Goal: Information Seeking & Learning: Learn about a topic

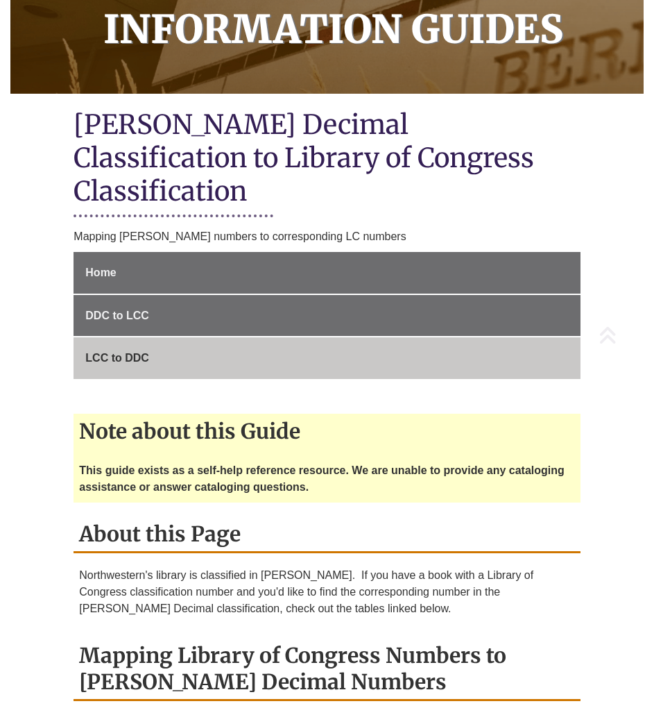
scroll to position [228, 0]
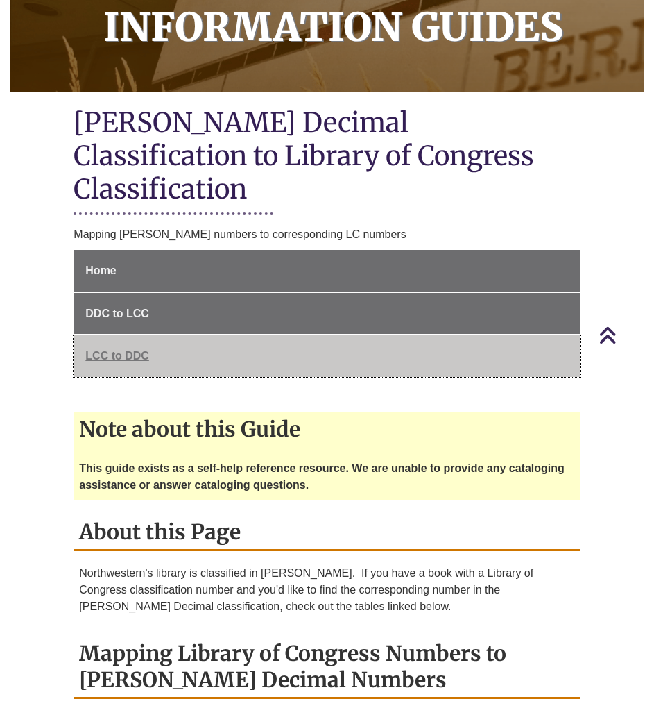
click at [366, 335] on link "LCC to DDC" at bounding box center [327, 356] width 506 height 42
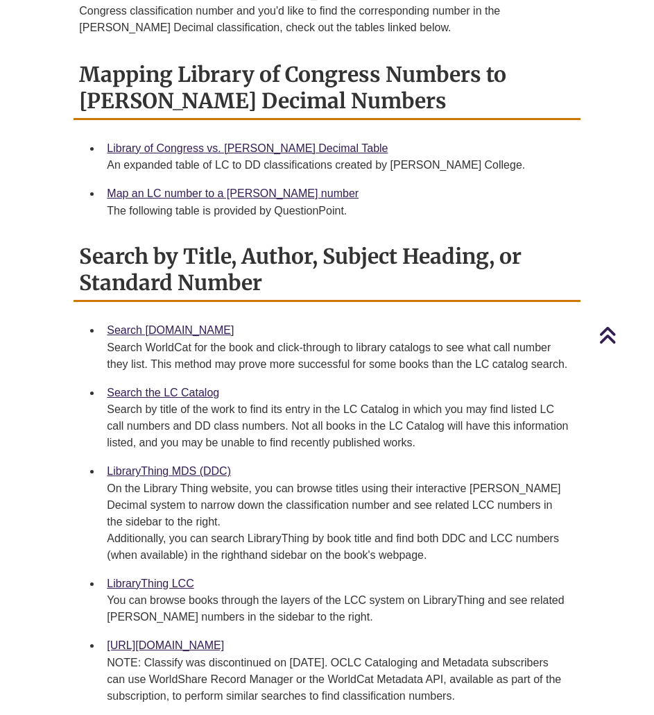
scroll to position [810, 0]
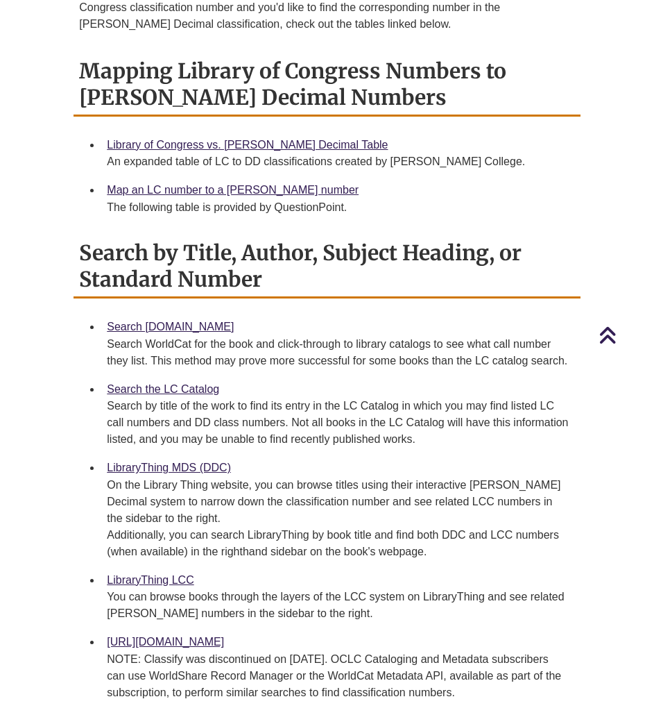
click at [291, 153] on div "An expanded table of LC to DD classifications created by [PERSON_NAME] College." at bounding box center [338, 161] width 462 height 17
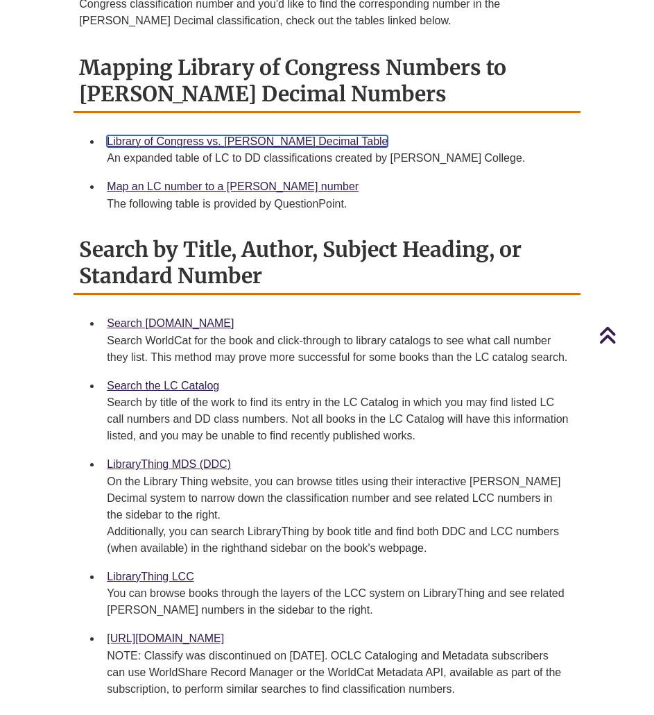
click at [275, 135] on link "Library of Congress vs. [PERSON_NAME] Decimal Table" at bounding box center [247, 141] width 281 height 12
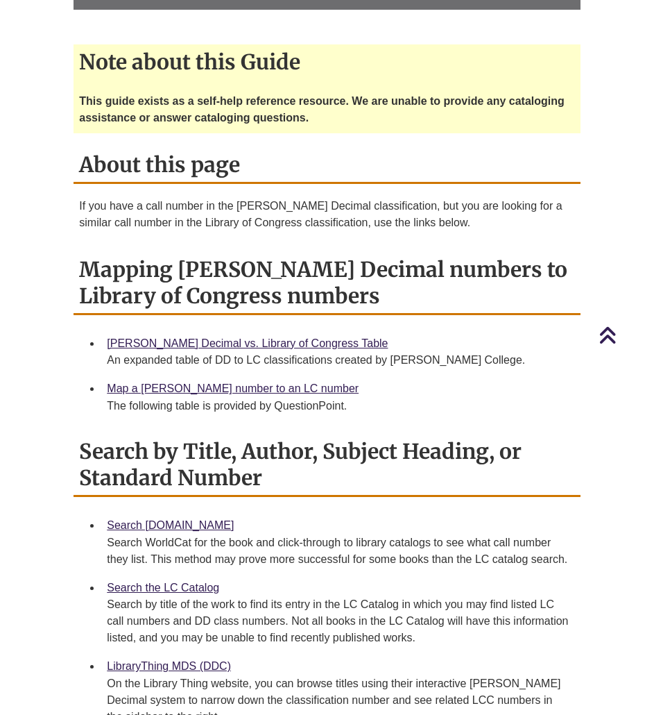
scroll to position [497, 0]
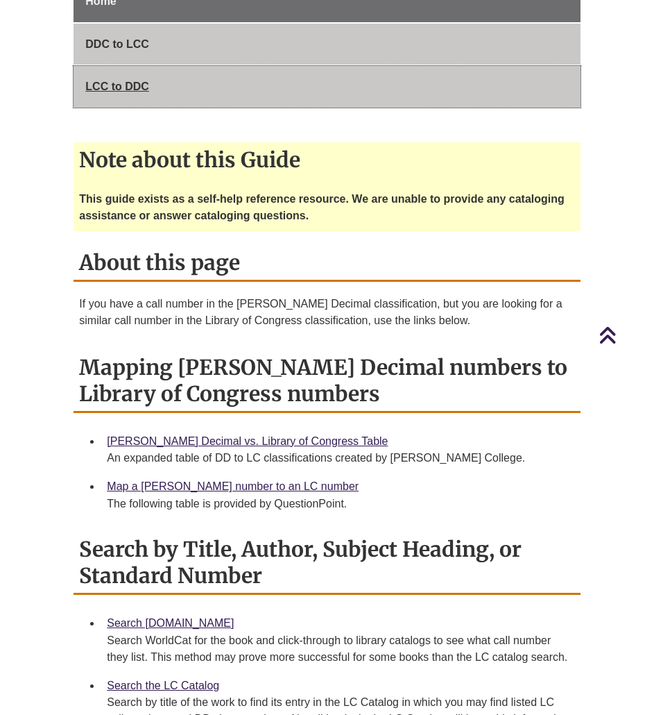
click at [157, 66] on link "LCC to DDC" at bounding box center [327, 87] width 506 height 42
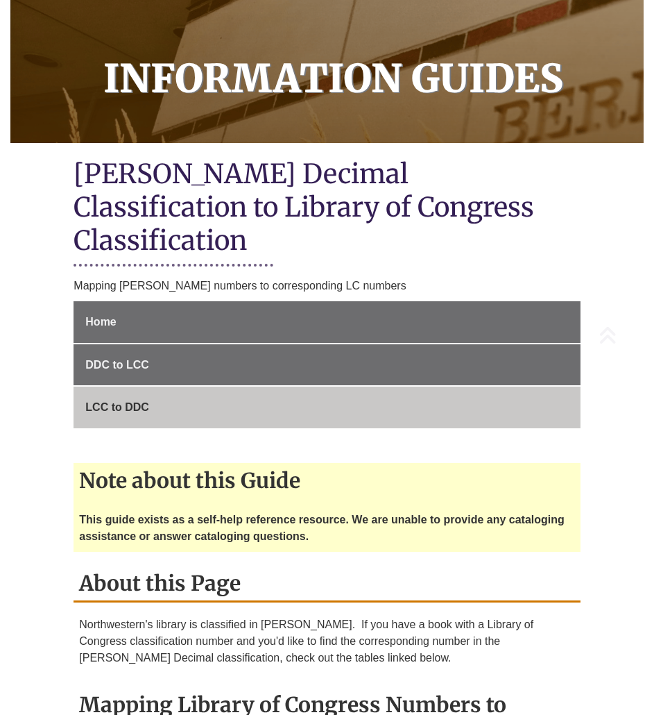
scroll to position [458, 0]
